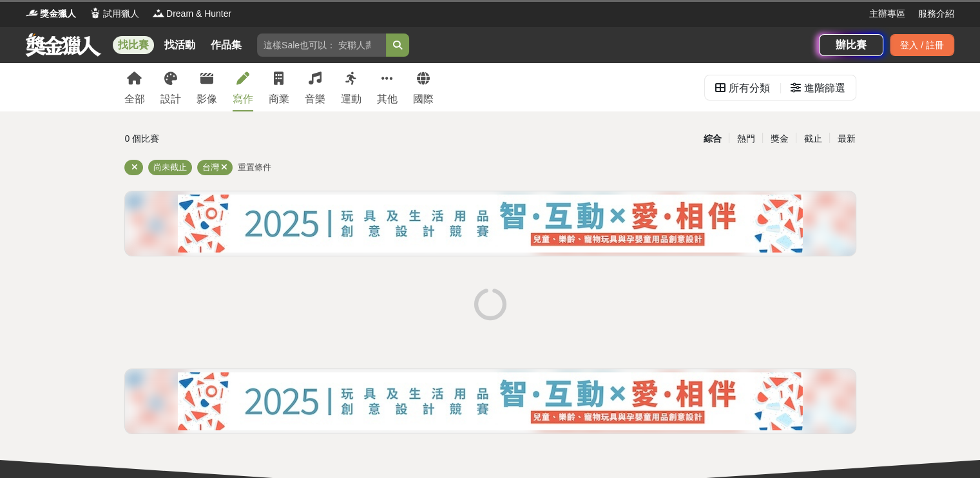
click at [239, 90] on link "寫作" at bounding box center [242, 87] width 21 height 48
click at [238, 91] on link "寫作" at bounding box center [242, 87] width 21 height 48
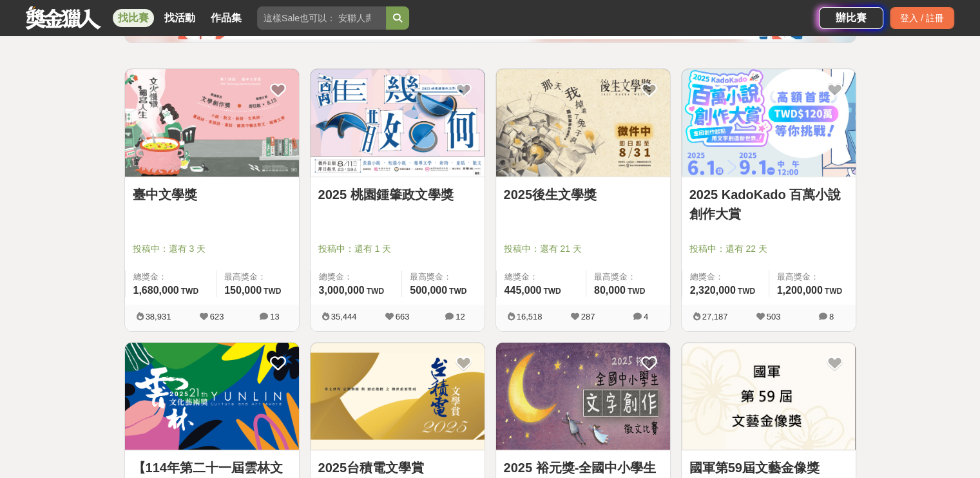
scroll to position [220, 0]
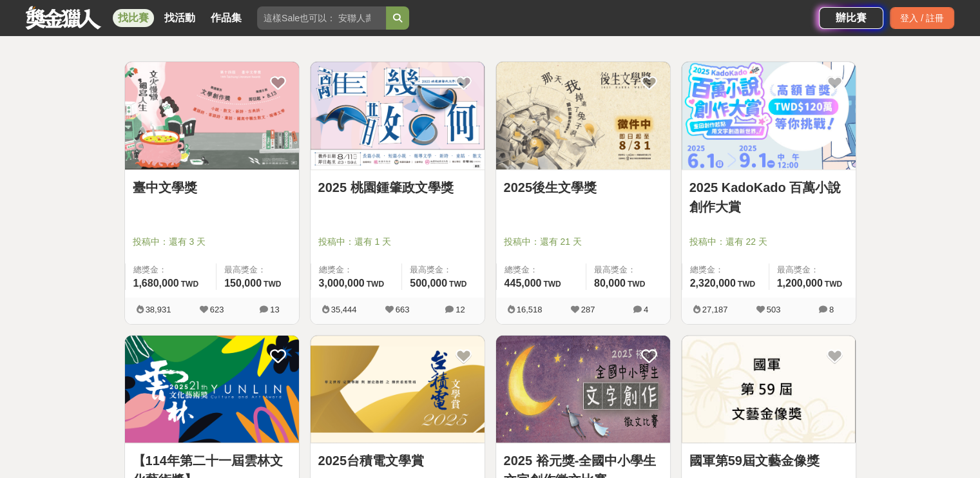
click at [173, 189] on link "臺中文學獎" at bounding box center [212, 187] width 158 height 19
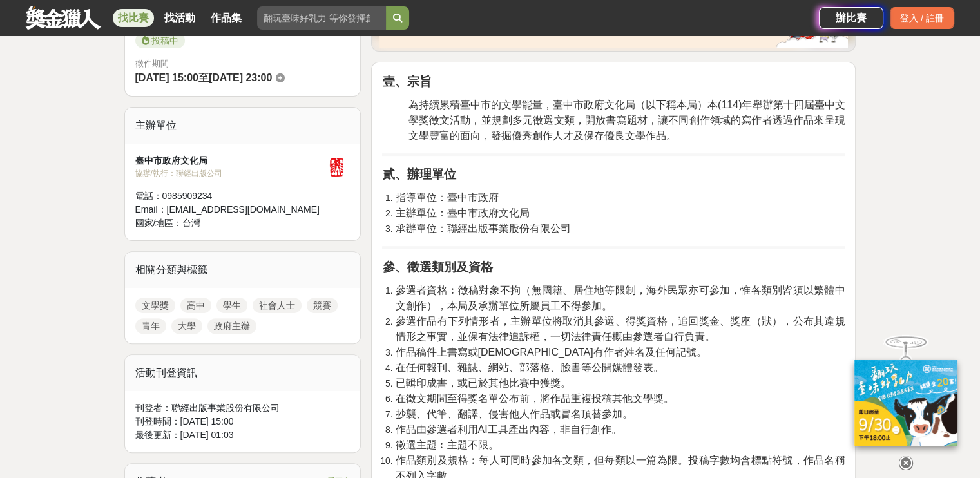
scroll to position [308, 0]
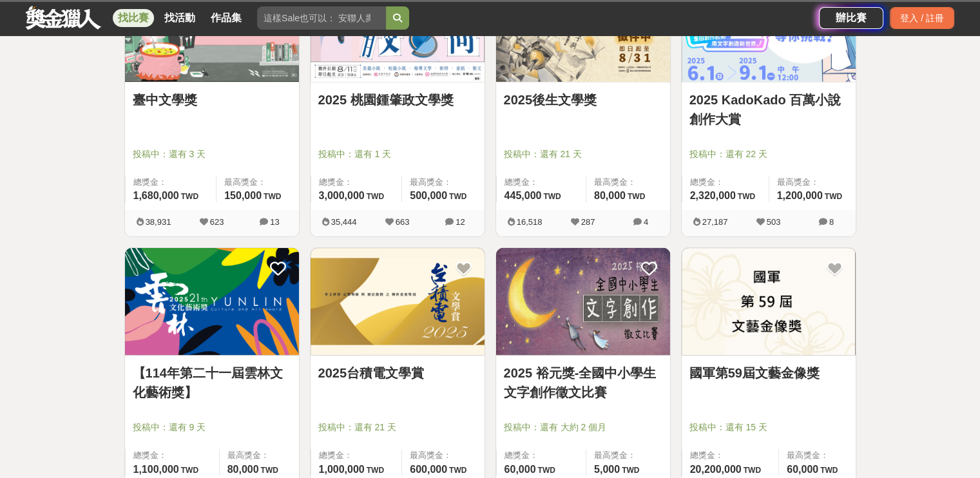
scroll to position [220, 0]
